Goal: Communication & Community: Answer question/provide support

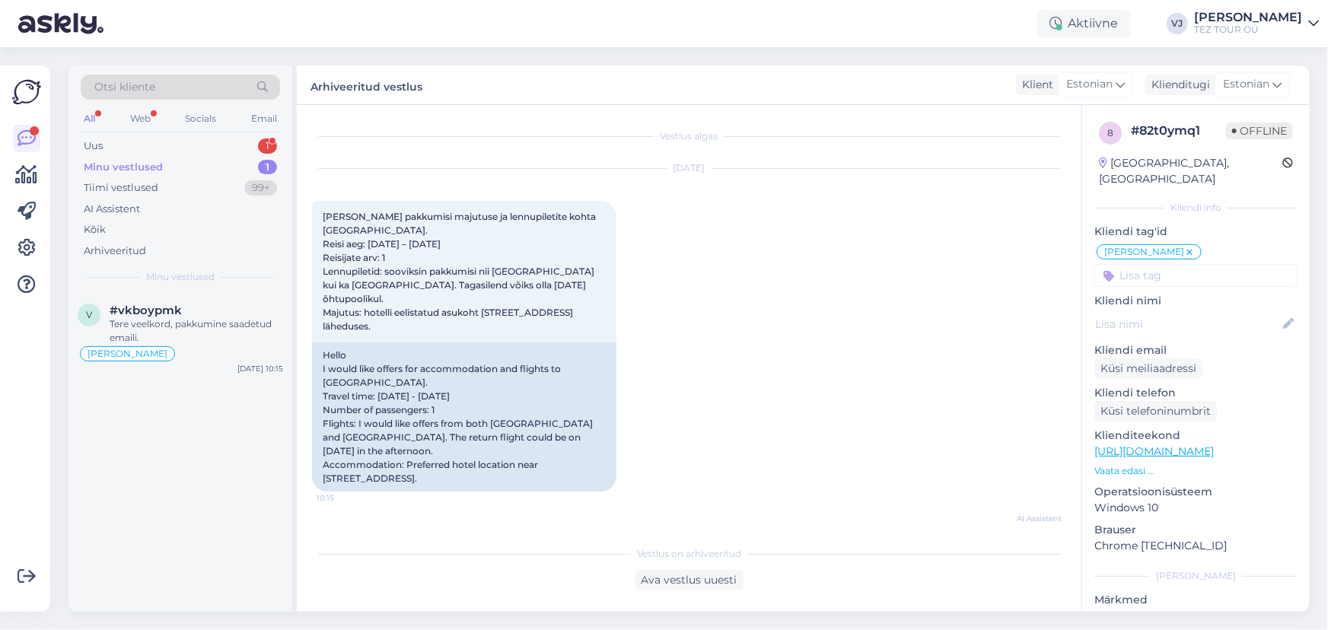
scroll to position [562, 0]
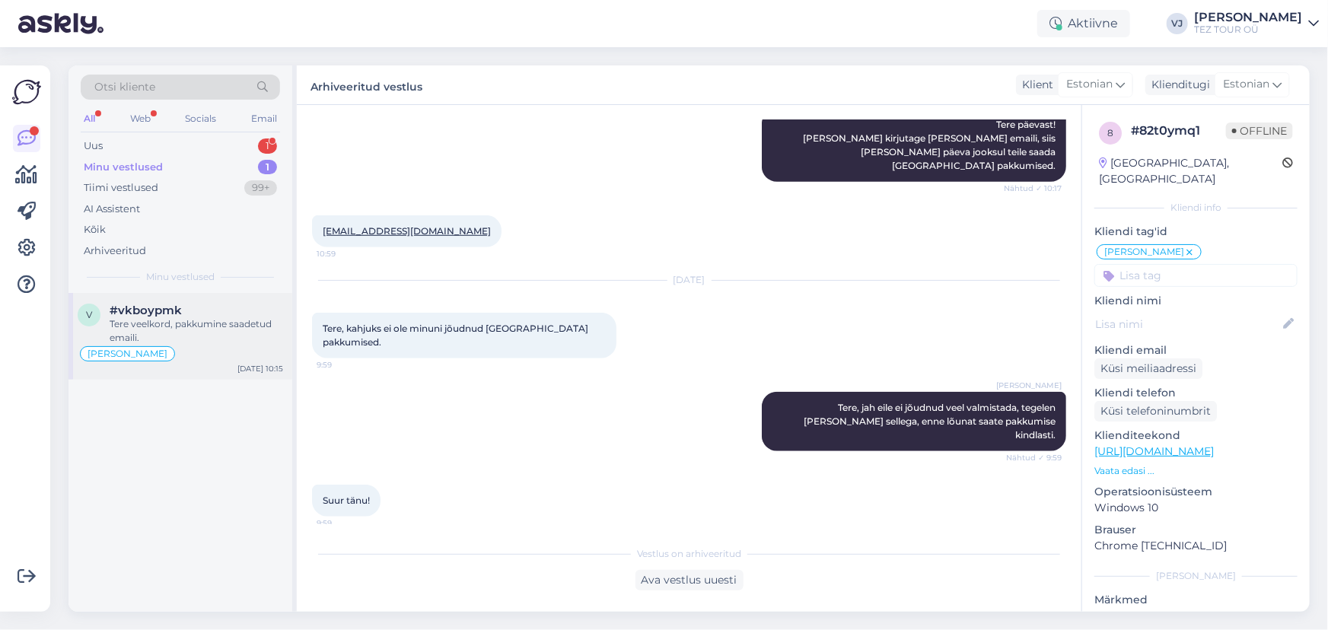
click at [170, 315] on span "#vkboypmk" at bounding box center [146, 311] width 72 height 14
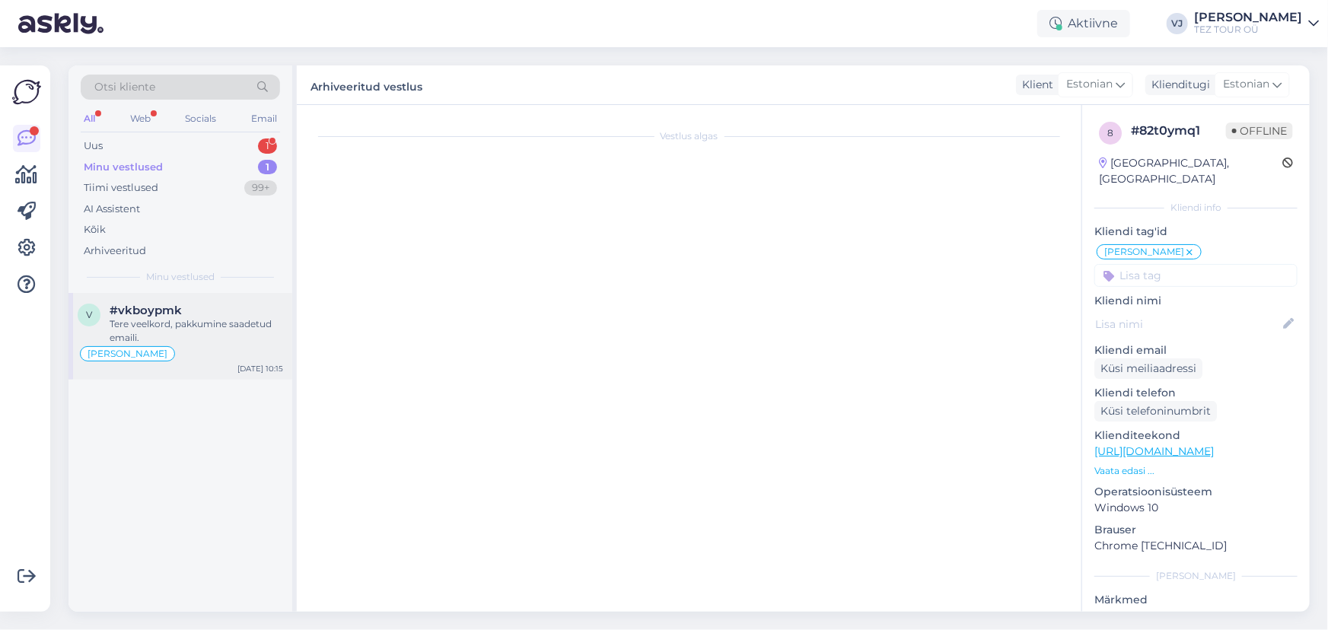
scroll to position [2392, 0]
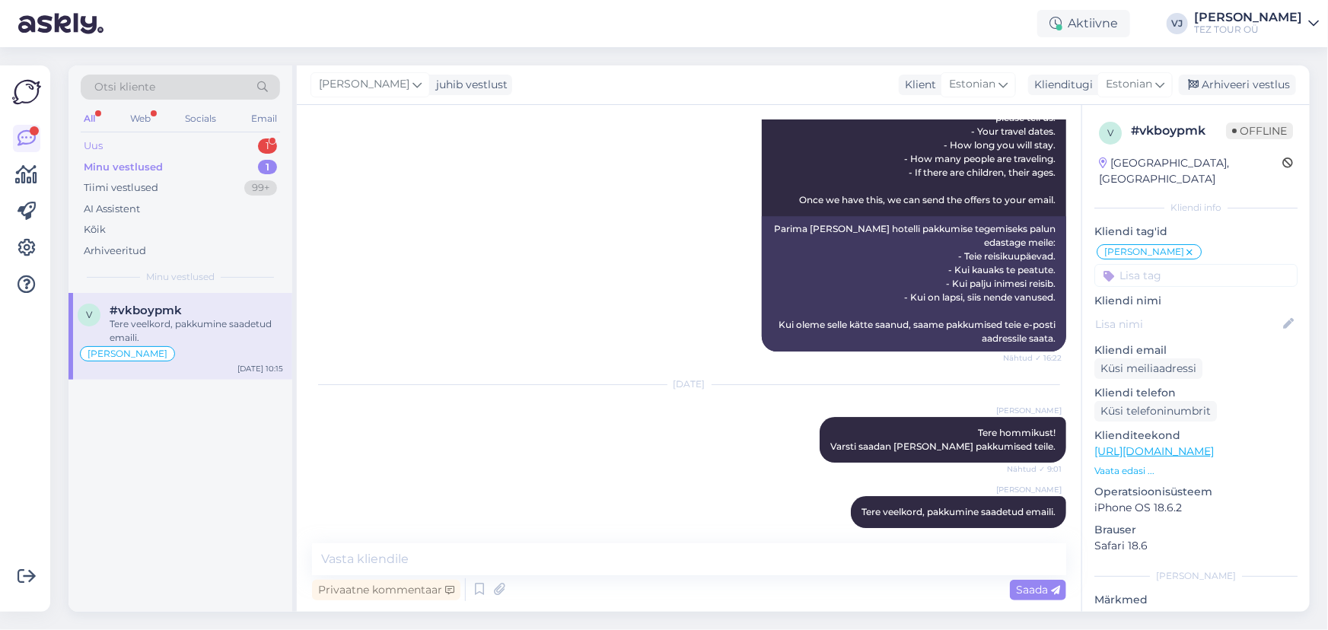
click at [149, 145] on div "Uus 1" at bounding box center [180, 145] width 199 height 21
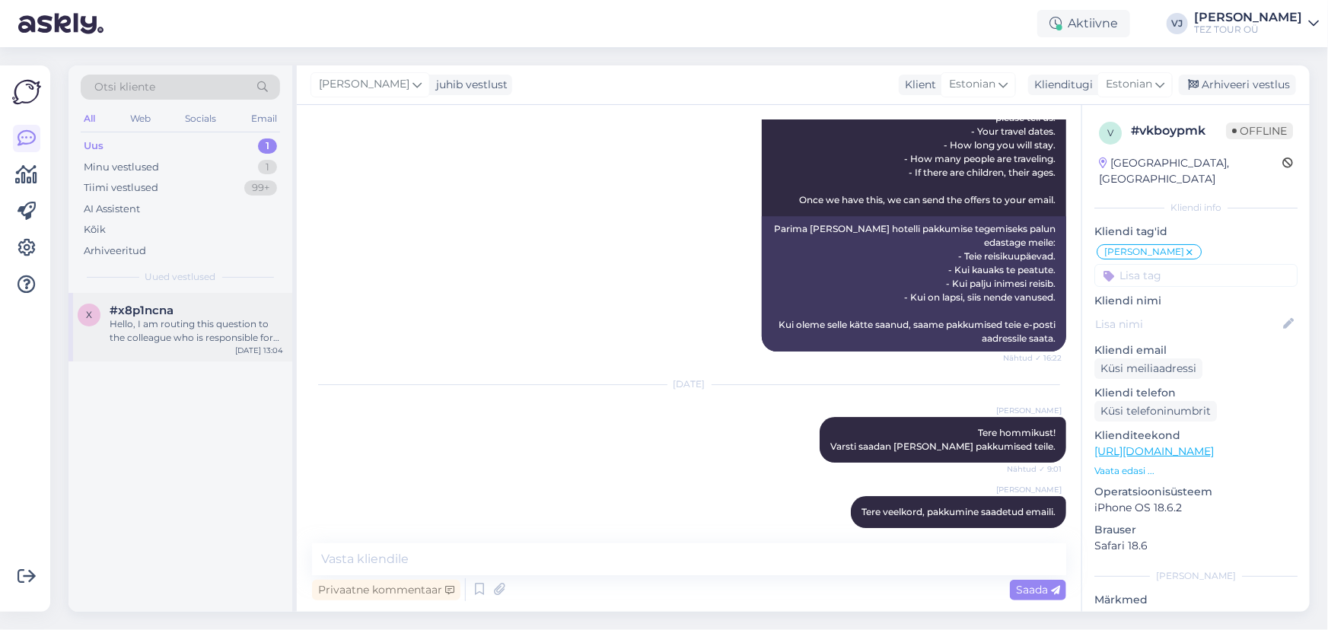
click at [202, 298] on div "x #x8p1ncna Hello, I am routing this question to the colleague who is responsib…" at bounding box center [180, 327] width 224 height 68
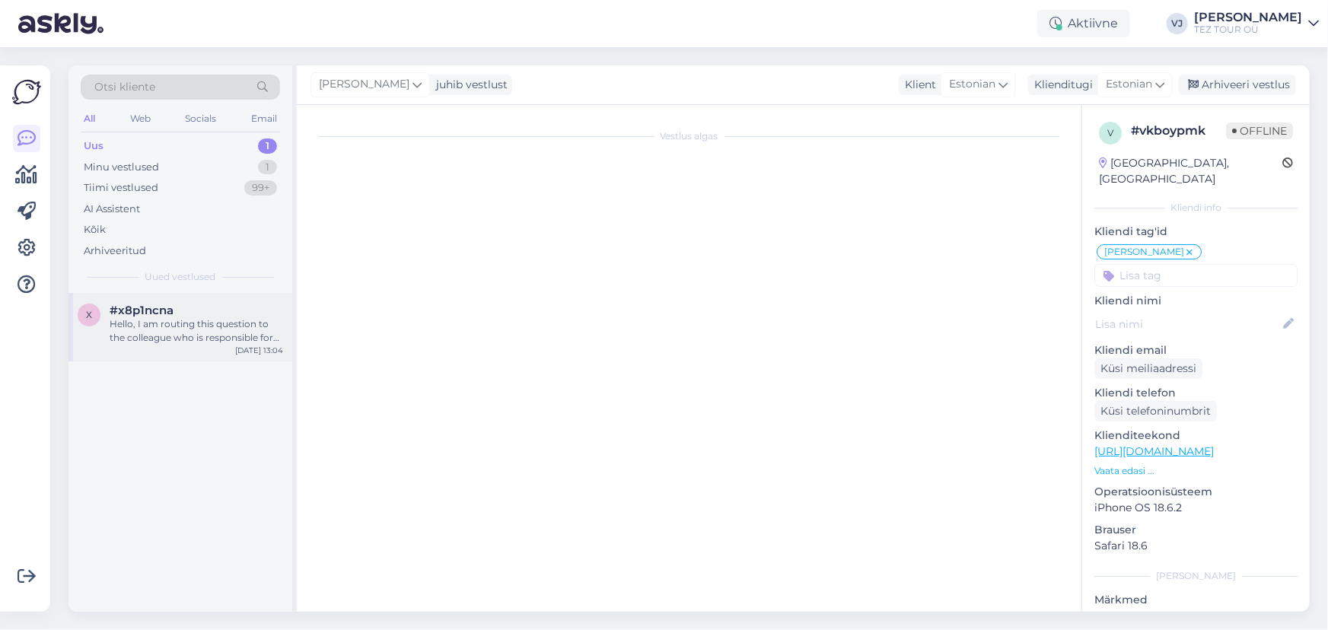
scroll to position [0, 0]
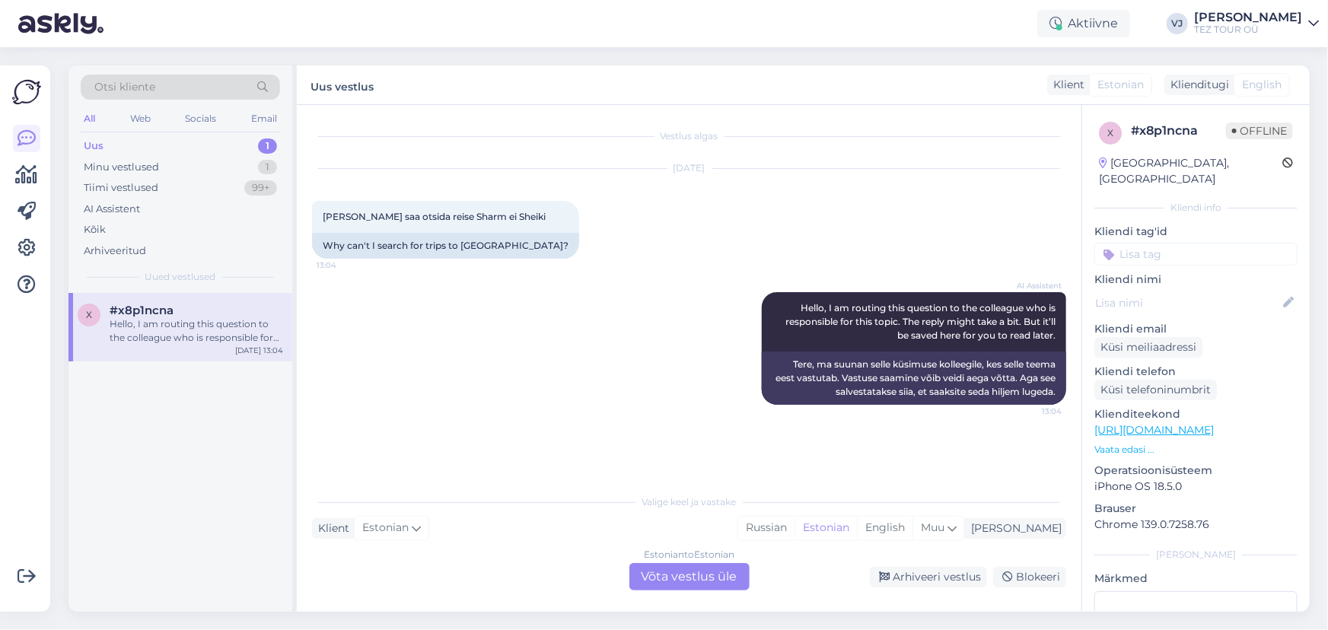
click at [695, 580] on div "Estonian to Estonian Võta vestlus üle" at bounding box center [689, 576] width 120 height 27
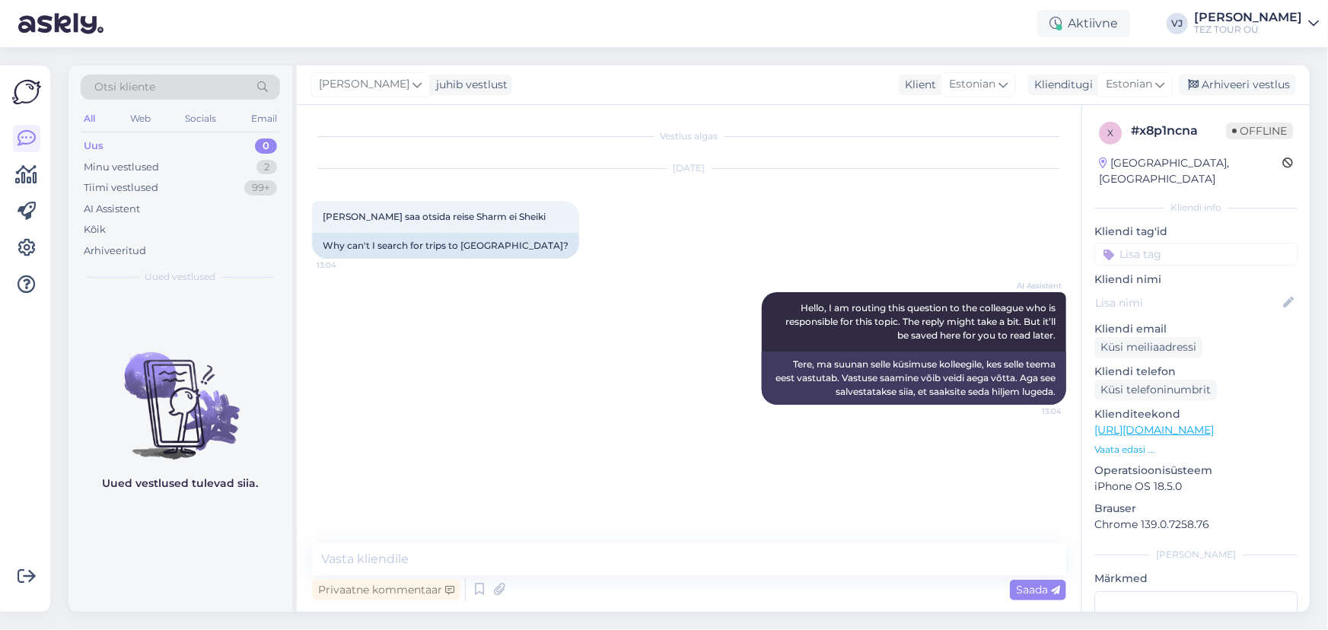
click at [1225, 243] on input at bounding box center [1195, 254] width 203 height 23
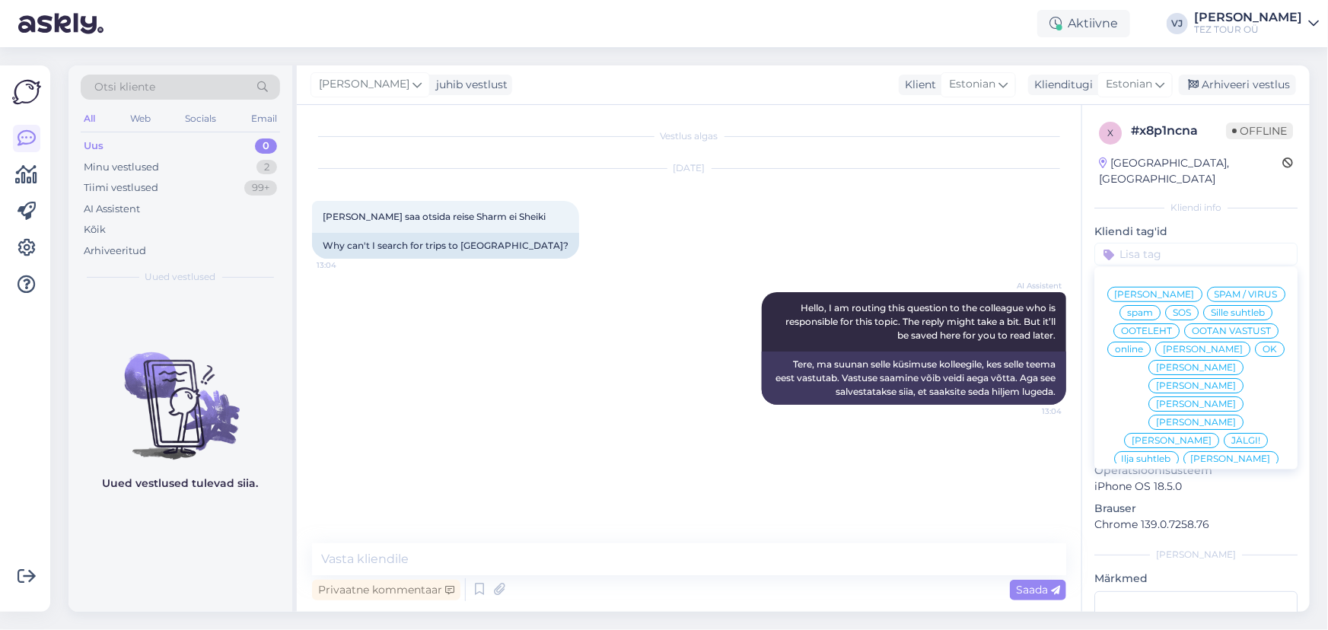
click at [1191, 290] on span "[PERSON_NAME]" at bounding box center [1155, 294] width 80 height 9
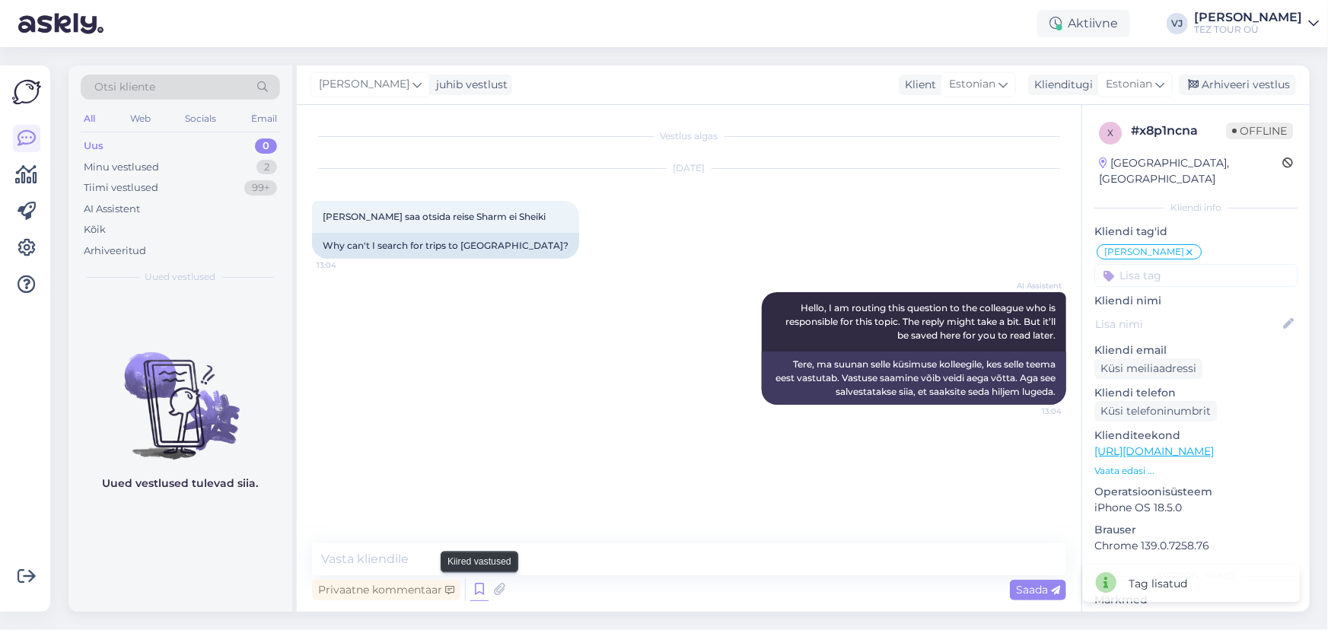
click at [477, 590] on icon at bounding box center [479, 589] width 18 height 23
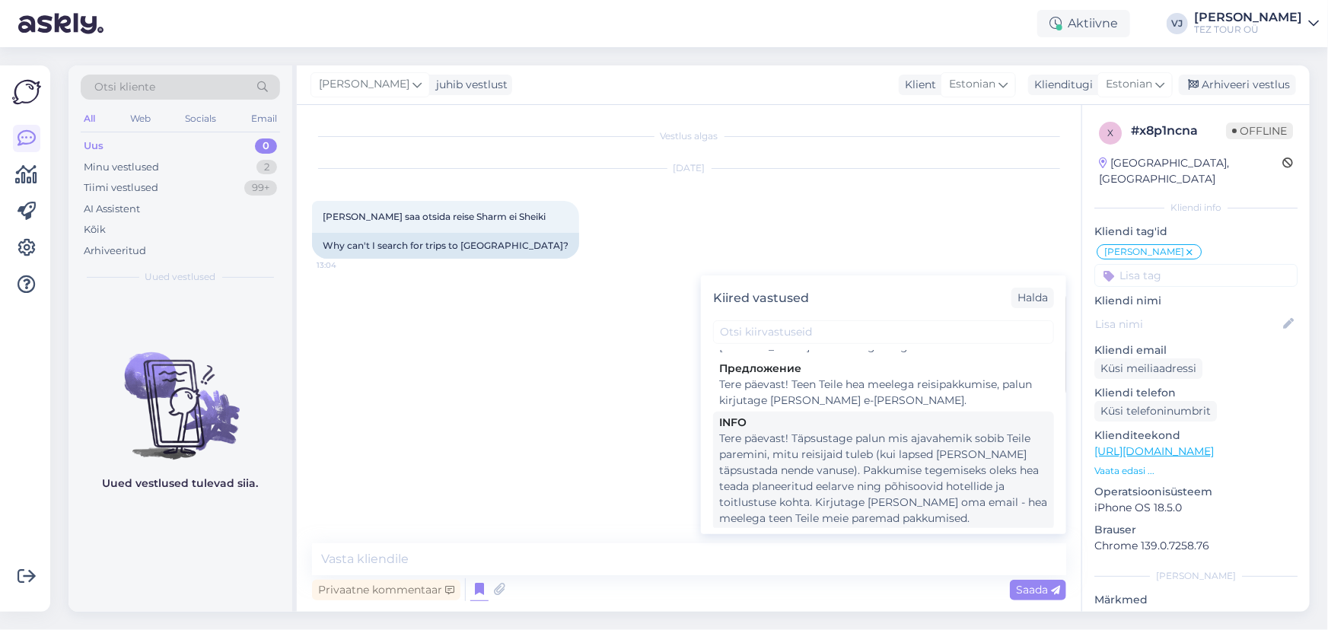
scroll to position [679, 0]
click at [867, 436] on div "Tere päevast! Täpsustage palun mis ajavahemik sobib Teile paremini, mitu reisij…" at bounding box center [883, 479] width 329 height 96
type textarea "Tere päevast! Täpsustage palun mis ajavahemik sobib Teile paremini, mitu reisij…"
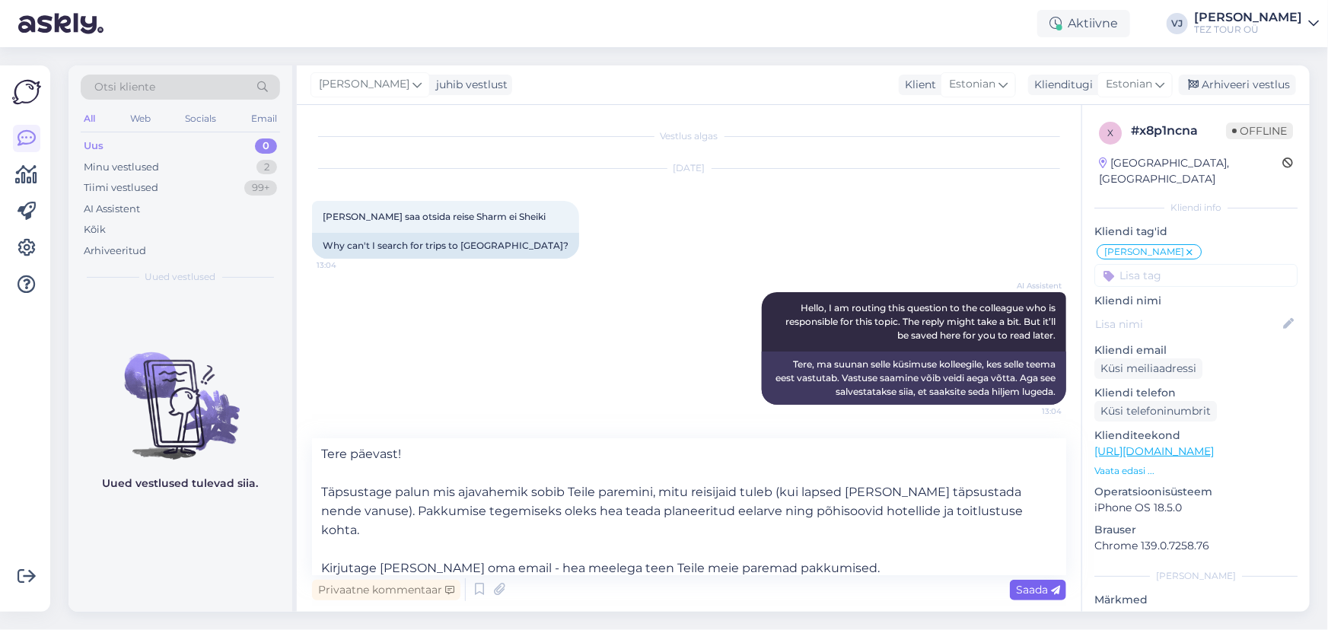
click at [1024, 593] on span "Saada" at bounding box center [1038, 590] width 44 height 14
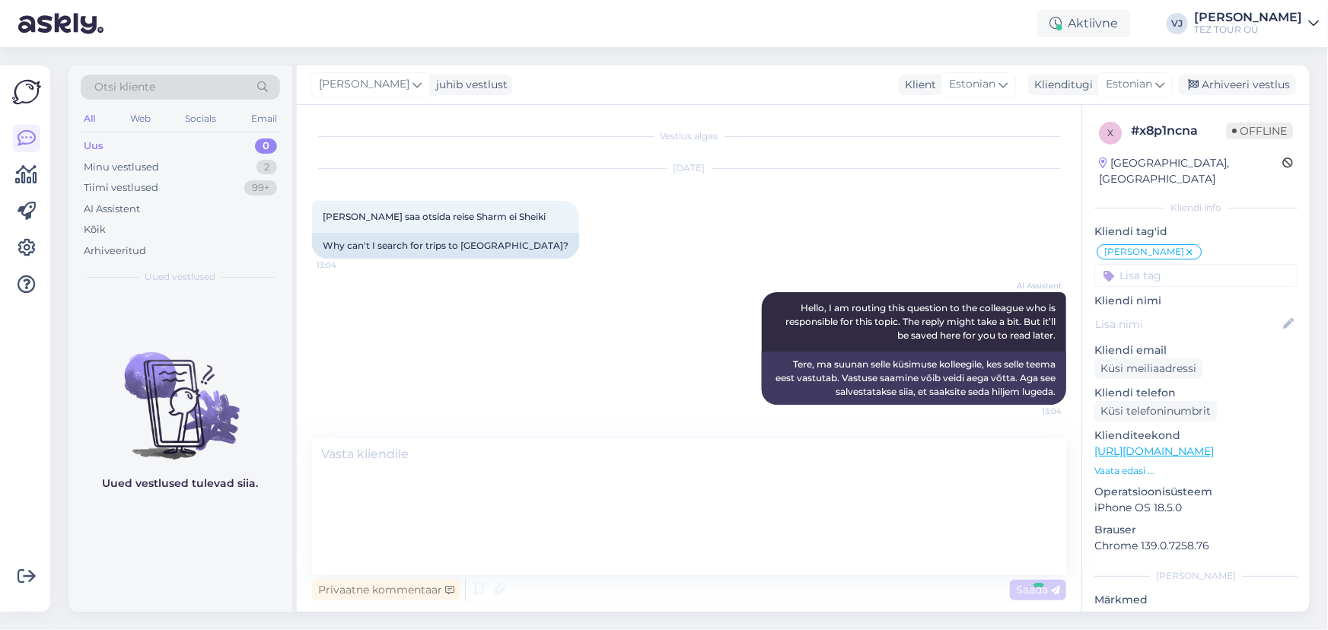
scroll to position [66, 0]
